Goal: Navigation & Orientation: Find specific page/section

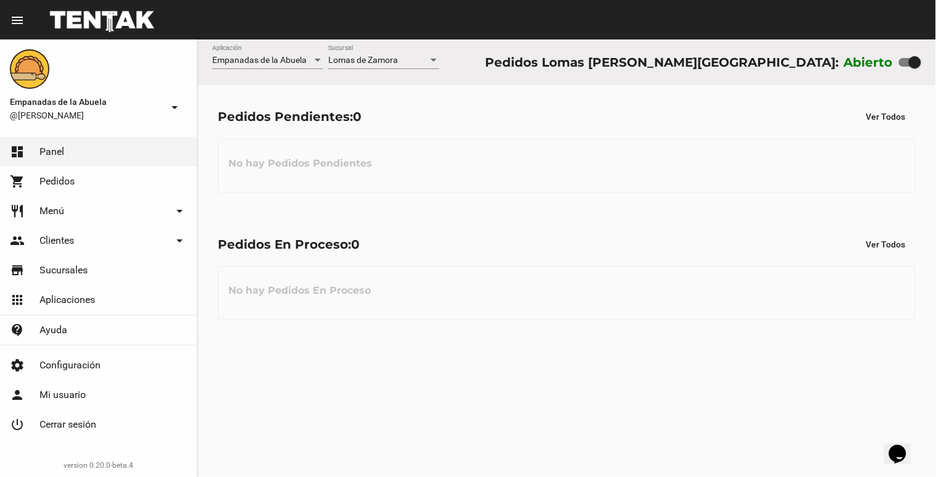
click at [911, 68] on div at bounding box center [915, 62] width 12 height 12
click at [905, 67] on input "checkbox" at bounding box center [905, 67] width 1 height 1
click at [913, 67] on div at bounding box center [915, 62] width 12 height 12
click at [905, 67] on input "checkbox" at bounding box center [905, 67] width 1 height 1
checkbox input "false"
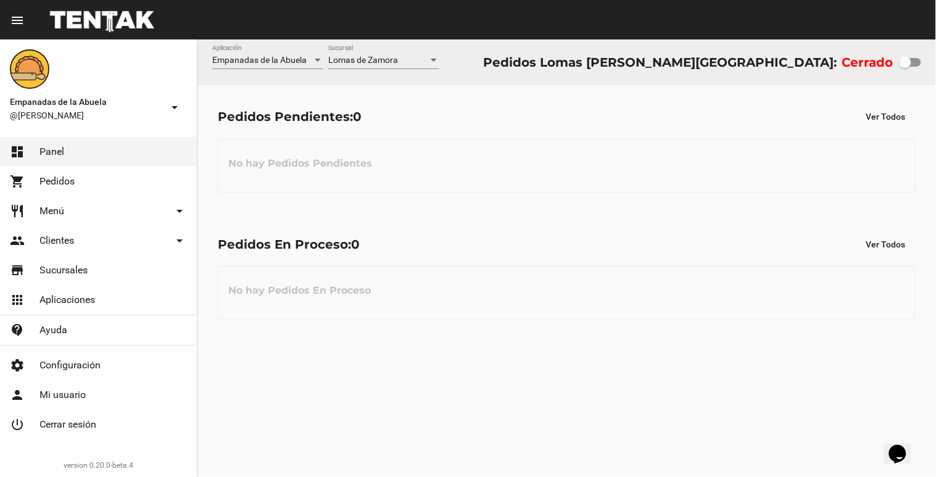
click at [426, 56] on div "Lomas de Zamora" at bounding box center [378, 61] width 100 height 10
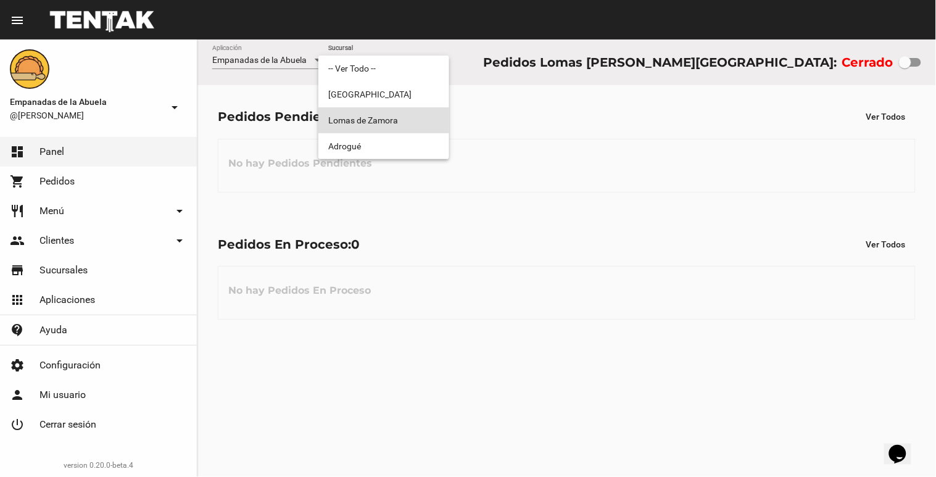
click at [59, 219] on div at bounding box center [468, 238] width 936 height 477
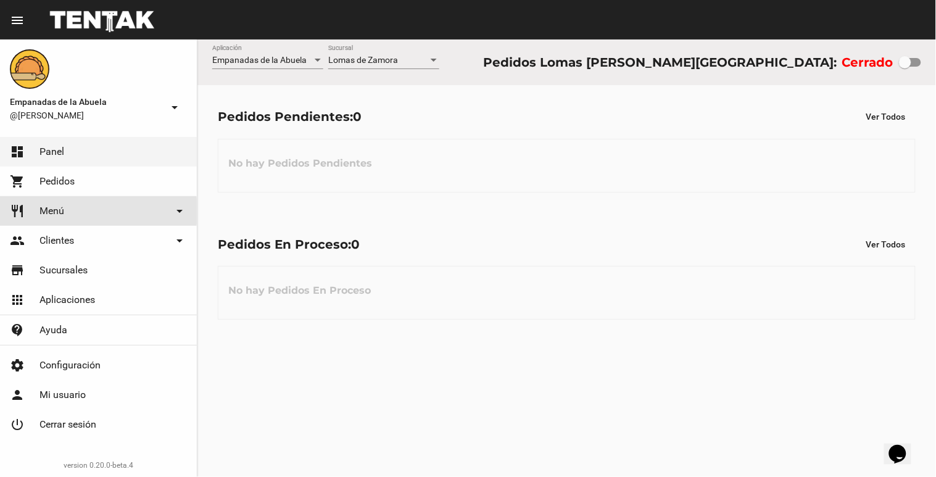
click at [56, 211] on span "Menú" at bounding box center [51, 211] width 25 height 12
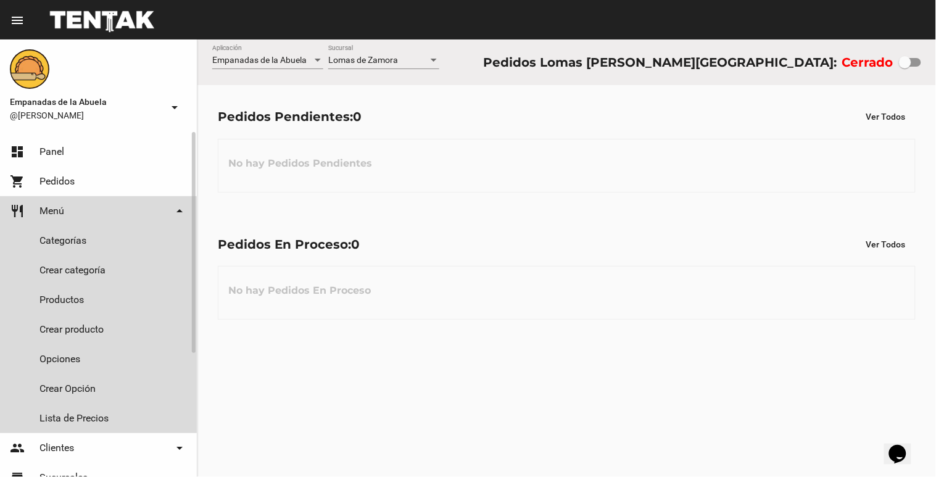
click at [54, 208] on span "Menú" at bounding box center [51, 211] width 25 height 12
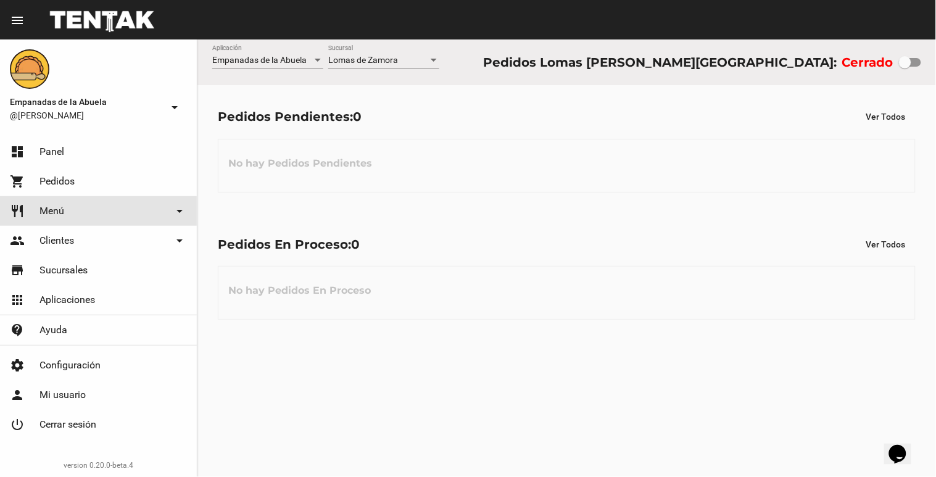
click at [54, 208] on span "Menú" at bounding box center [51, 211] width 25 height 12
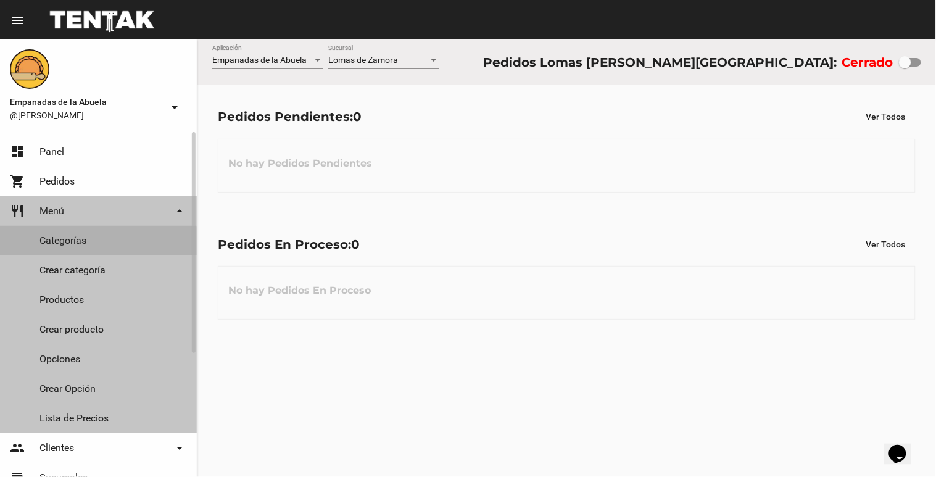
click at [94, 243] on link "Categorías" at bounding box center [98, 241] width 197 height 30
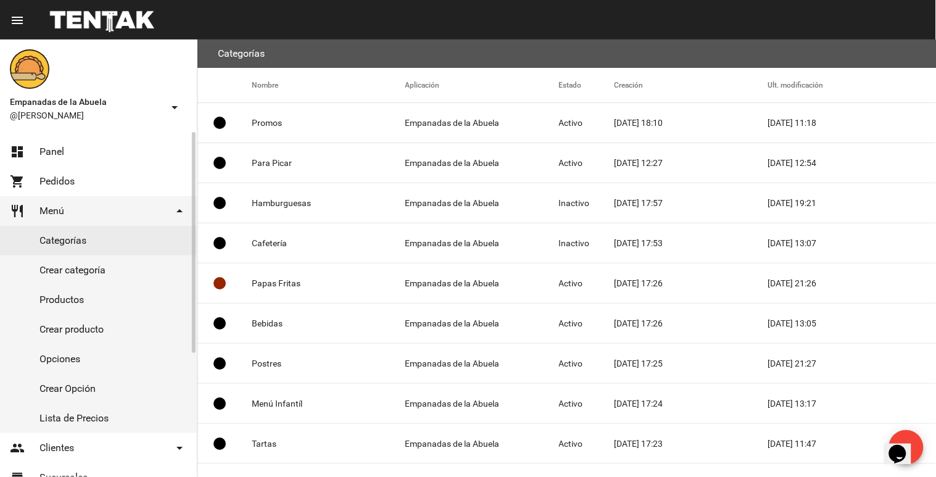
click at [106, 294] on link "Productos" at bounding box center [98, 300] width 197 height 30
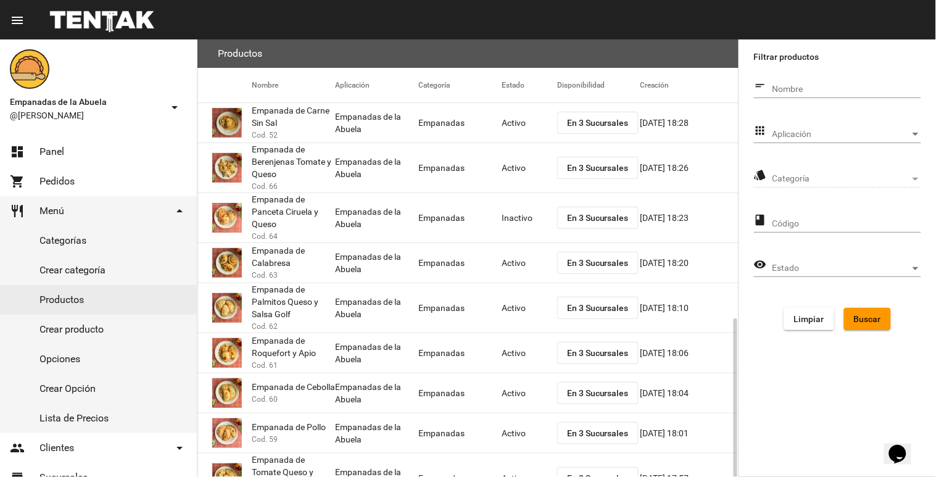
scroll to position [161, 0]
